Goal: Submit feedback/report problem

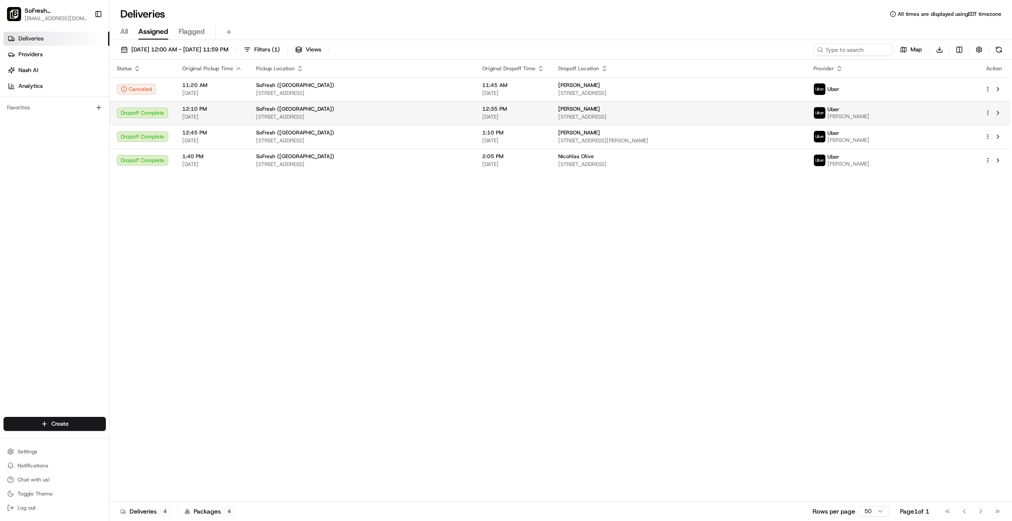
click at [984, 113] on td at bounding box center [994, 113] width 33 height 24
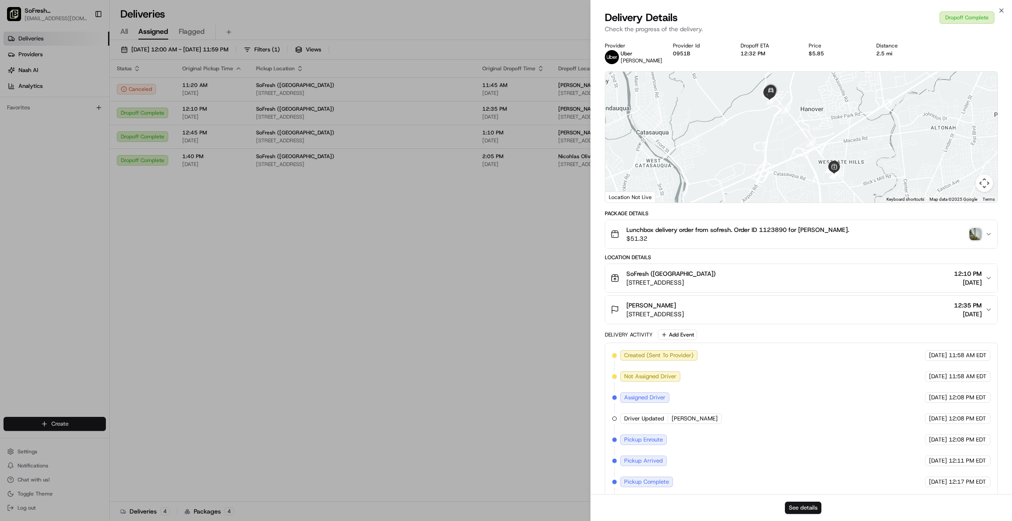
click at [800, 510] on button "See details" at bounding box center [803, 508] width 36 height 12
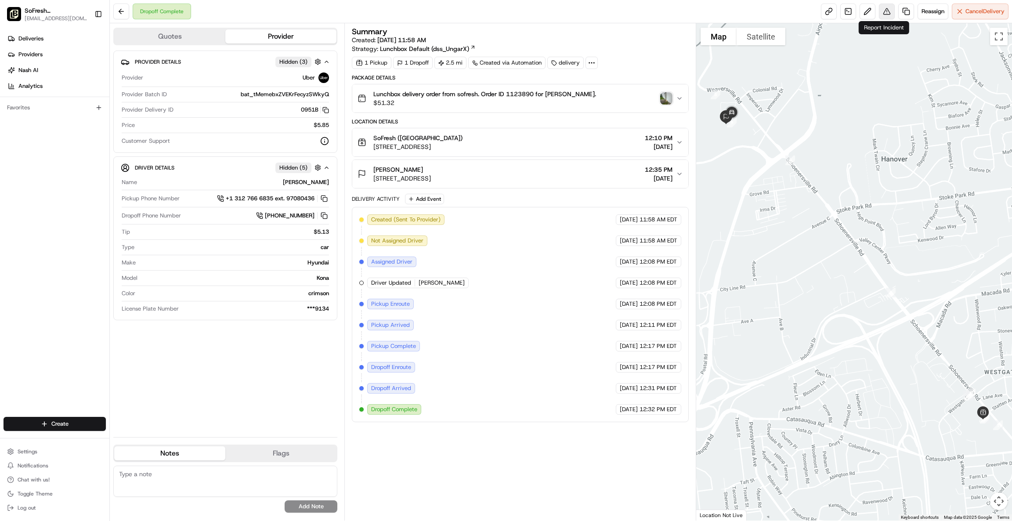
click at [886, 13] on button at bounding box center [887, 12] width 16 height 16
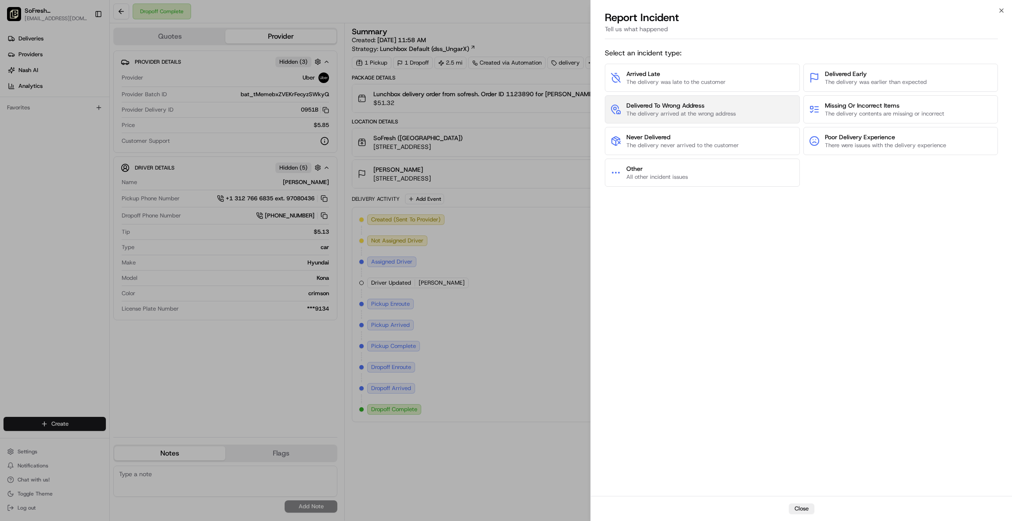
click at [695, 112] on span "The delivery arrived at the wrong address" at bounding box center [680, 114] width 109 height 8
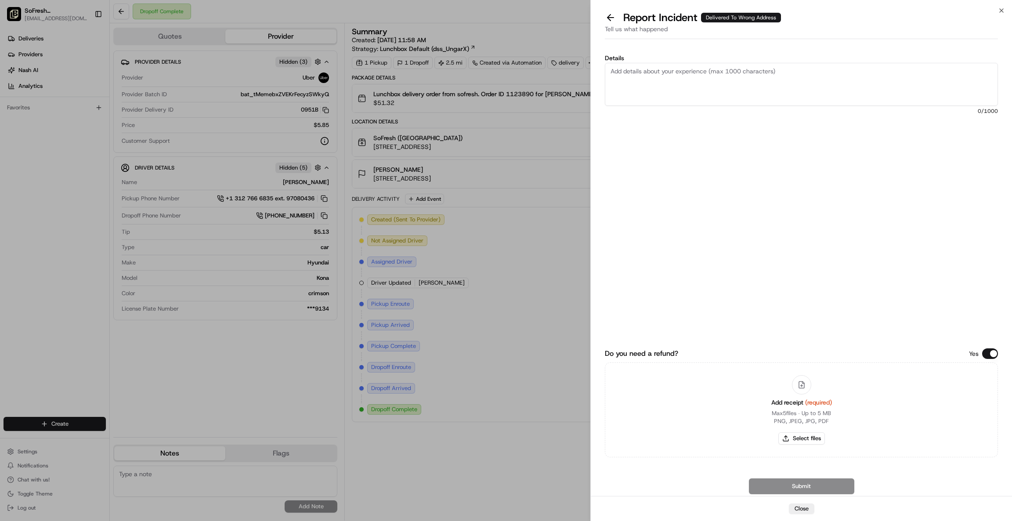
click at [658, 74] on textarea "Details" at bounding box center [801, 84] width 393 height 43
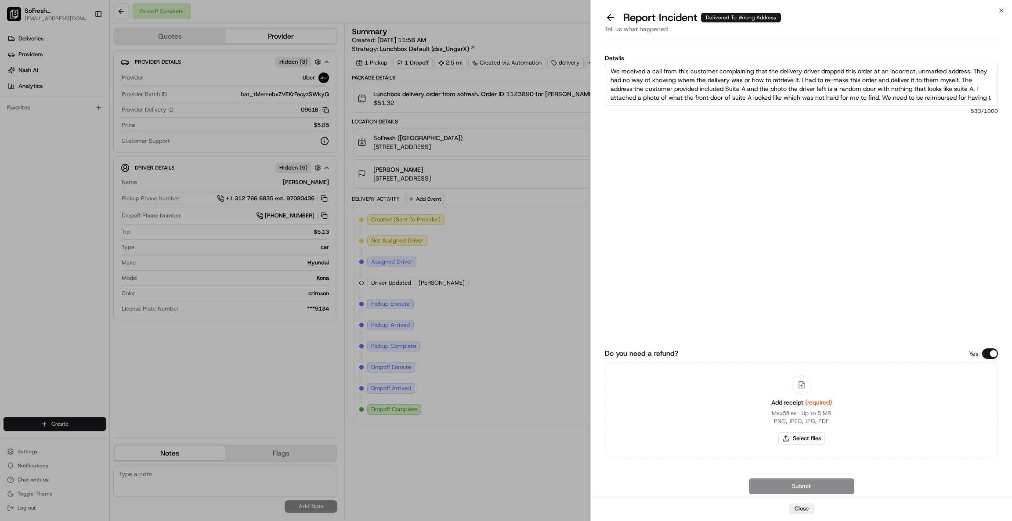
scroll to position [5, 0]
type textarea "We received a call from this customer complaining that the delivery driver drop…"
click at [798, 442] on button "Select files" at bounding box center [801, 438] width 47 height 12
type input "C:\fakepath\Screenshot [DATE] 141819.png"
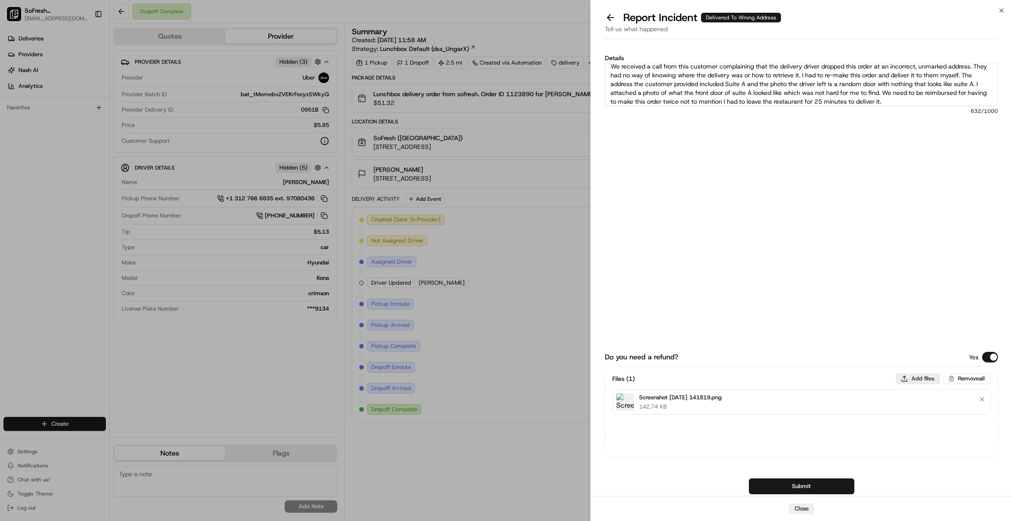
click at [924, 374] on button "Add files" at bounding box center [918, 378] width 44 height 11
type input "C:\fakepath\Suite A.png"
click at [792, 481] on button "Submit" at bounding box center [801, 486] width 105 height 16
